Goal: Task Accomplishment & Management: Use online tool/utility

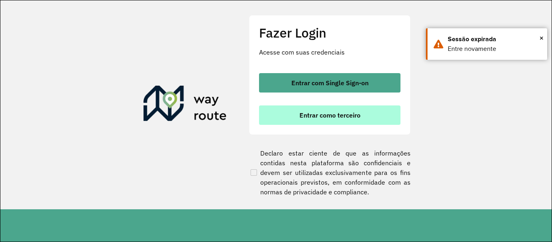
click at [353, 115] on span "Entrar como terceiro" at bounding box center [330, 115] width 61 height 6
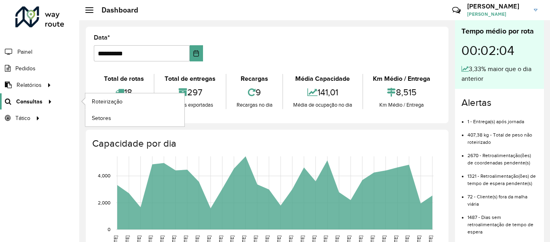
click at [34, 108] on link "Consultas" at bounding box center [27, 101] width 55 height 16
click at [108, 104] on span "Roteirização" at bounding box center [108, 101] width 33 height 8
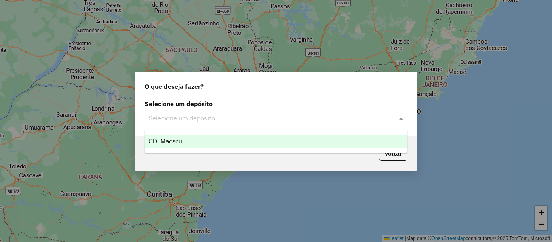
click at [236, 123] on div "Selecione um depósito" at bounding box center [276, 118] width 263 height 16
click at [190, 146] on div "CDI Macacu" at bounding box center [276, 142] width 262 height 14
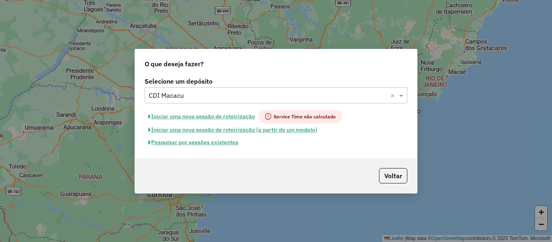
click at [199, 144] on button "Pesquisar por sessões existentes" at bounding box center [193, 142] width 97 height 13
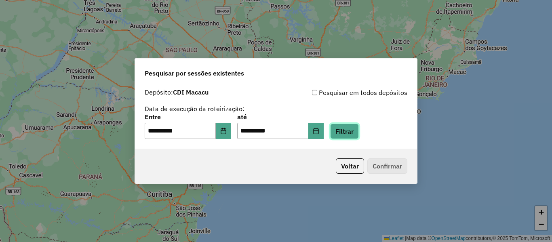
click at [359, 136] on button "Filtrar" at bounding box center [344, 131] width 29 height 15
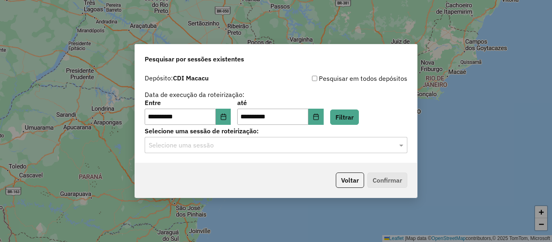
click at [313, 153] on div "**********" at bounding box center [276, 116] width 282 height 93
click at [243, 143] on input "text" at bounding box center [268, 146] width 239 height 10
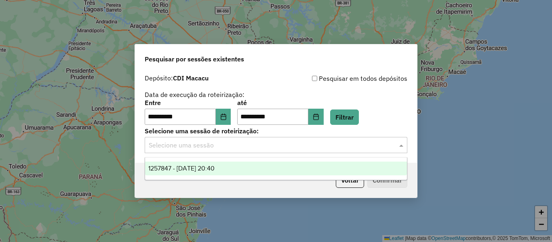
drag, startPoint x: 201, startPoint y: 167, endPoint x: 252, endPoint y: 172, distance: 51.6
click at [201, 167] on span "1257847 - 02/09/2025 20:40" at bounding box center [181, 168] width 66 height 7
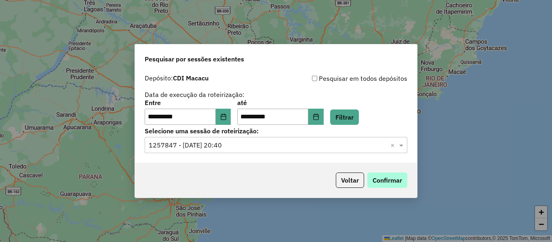
click at [410, 184] on div "Voltar Confirmar" at bounding box center [276, 180] width 282 height 35
click at [405, 183] on button "Confirmar" at bounding box center [388, 180] width 40 height 15
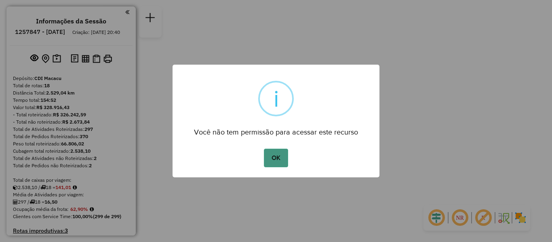
click at [277, 158] on button "OK" at bounding box center [276, 158] width 24 height 19
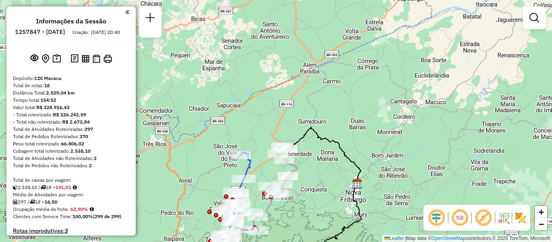
drag, startPoint x: 321, startPoint y: 69, endPoint x: 359, endPoint y: 173, distance: 111.0
click at [346, 218] on div "Janela de atendimento Grade de atendimento Capacidade Transportadoras Veículos …" at bounding box center [276, 121] width 552 height 242
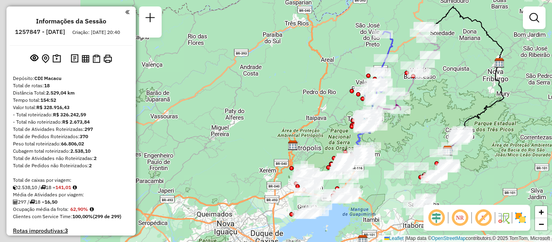
drag, startPoint x: 357, startPoint y: 179, endPoint x: 465, endPoint y: 63, distance: 159.3
click at [496, 58] on img at bounding box center [499, 63] width 11 height 11
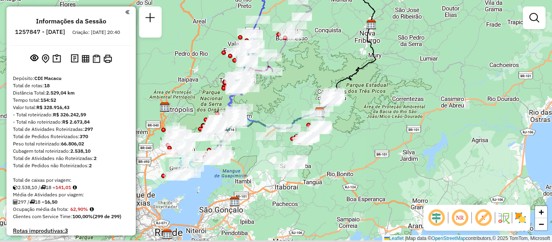
drag, startPoint x: 262, startPoint y: 106, endPoint x: 137, endPoint y: 86, distance: 127.0
click at [137, 86] on div "Janela de atendimento Grade de atendimento Capacidade Transportadoras Veículos …" at bounding box center [276, 121] width 552 height 242
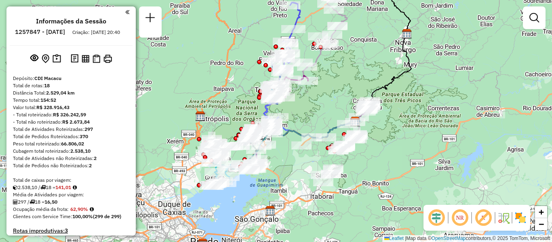
drag, startPoint x: 355, startPoint y: 107, endPoint x: 418, endPoint y: 119, distance: 64.2
click at [435, 118] on div "Janela de atendimento Grade de atendimento Capacidade Transportadoras Veículos …" at bounding box center [276, 121] width 552 height 242
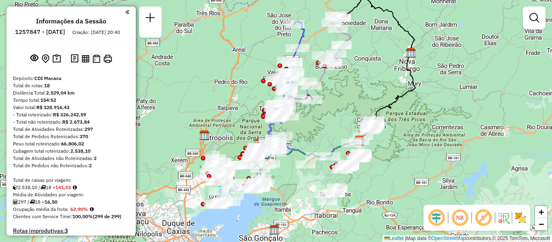
drag, startPoint x: 341, startPoint y: 102, endPoint x: 345, endPoint y: 121, distance: 19.0
click at [345, 121] on div "Janela de atendimento Grade de atendimento Capacidade Transportadoras Veículos …" at bounding box center [276, 121] width 552 height 242
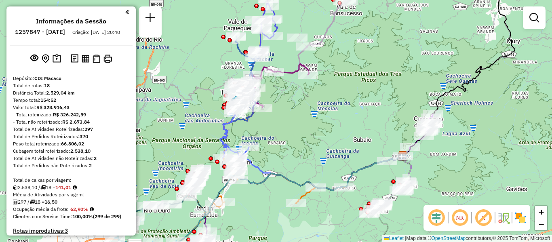
drag, startPoint x: 321, startPoint y: 122, endPoint x: 323, endPoint y: 101, distance: 20.8
click at [323, 101] on div "Janela de atendimento Grade de atendimento Capacidade Transportadoras Veículos …" at bounding box center [276, 121] width 552 height 242
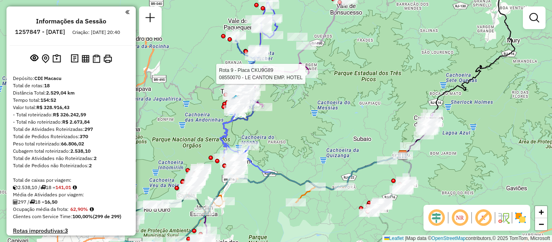
select select "**********"
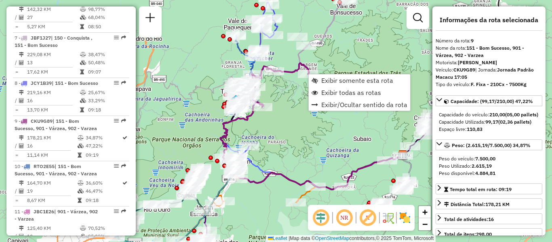
scroll to position [687, 0]
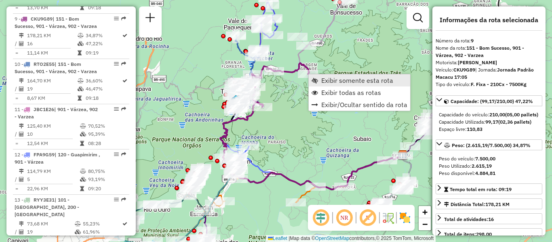
click at [327, 83] on span "Exibir somente esta rota" at bounding box center [357, 80] width 72 height 6
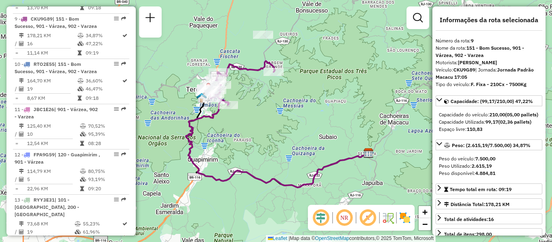
click at [274, 118] on div "Janela de atendimento Grade de atendimento Capacidade Transportadoras Veículos …" at bounding box center [276, 121] width 552 height 242
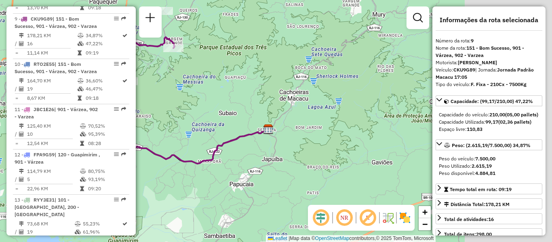
drag, startPoint x: 328, startPoint y: 157, endPoint x: 228, endPoint y: 133, distance: 103.1
click at [228, 133] on div "Janela de atendimento Grade de atendimento Capacidade Transportadoras Veículos …" at bounding box center [276, 121] width 552 height 242
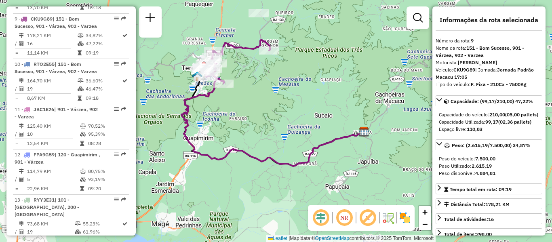
drag, startPoint x: 203, startPoint y: 119, endPoint x: 298, endPoint y: 123, distance: 94.3
click at [298, 123] on div "Janela de atendimento Grade de atendimento Capacidade Transportadoras Veículos …" at bounding box center [276, 121] width 552 height 242
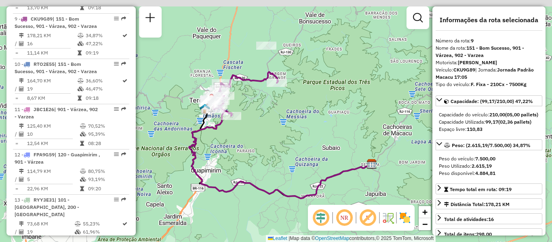
drag, startPoint x: 264, startPoint y: 101, endPoint x: 272, endPoint y: 133, distance: 33.2
click at [272, 133] on div "Janela de atendimento Grade de atendimento Capacidade Transportadoras Veículos …" at bounding box center [276, 121] width 552 height 242
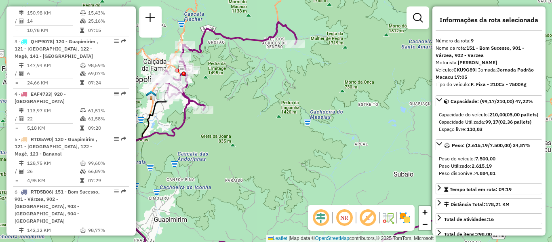
scroll to position [323, 0]
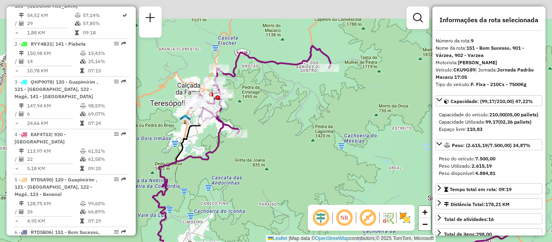
drag, startPoint x: 243, startPoint y: 108, endPoint x: 277, endPoint y: 132, distance: 41.8
click at [277, 132] on div "Janela de atendimento Grade de atendimento Capacidade Transportadoras Veículos …" at bounding box center [276, 121] width 552 height 242
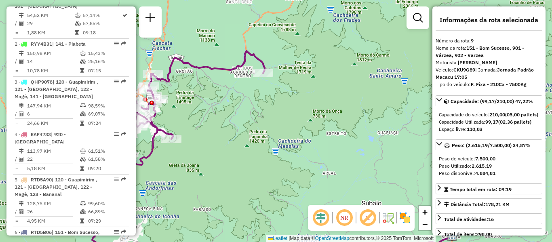
drag, startPoint x: 298, startPoint y: 101, endPoint x: 231, endPoint y: 106, distance: 66.9
click at [231, 106] on div "Janela de atendimento Grade de atendimento Capacidade Transportadoras Veículos …" at bounding box center [276, 121] width 552 height 242
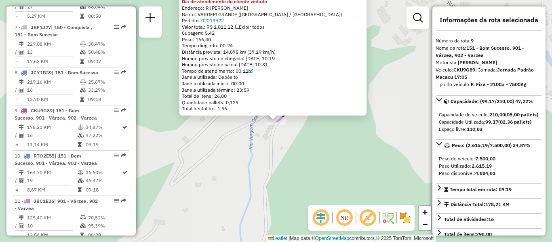
scroll to position [687, 0]
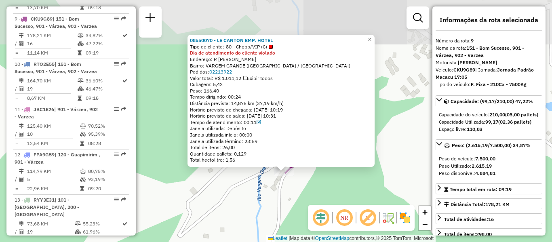
drag, startPoint x: 392, startPoint y: 94, endPoint x: 394, endPoint y: 192, distance: 98.3
click at [394, 192] on div "08550070 - LE CANTON EMP. HOTEL Tipo de cliente: 80 - Chopp/VIP (C) Dia de aten…" at bounding box center [276, 121] width 552 height 242
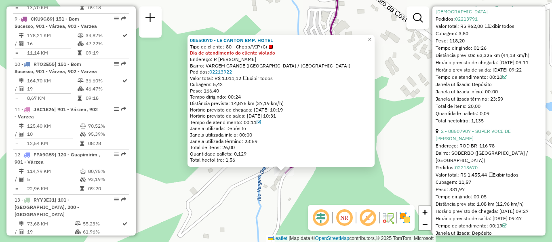
scroll to position [347, 0]
